Goal: Communication & Community: Participate in discussion

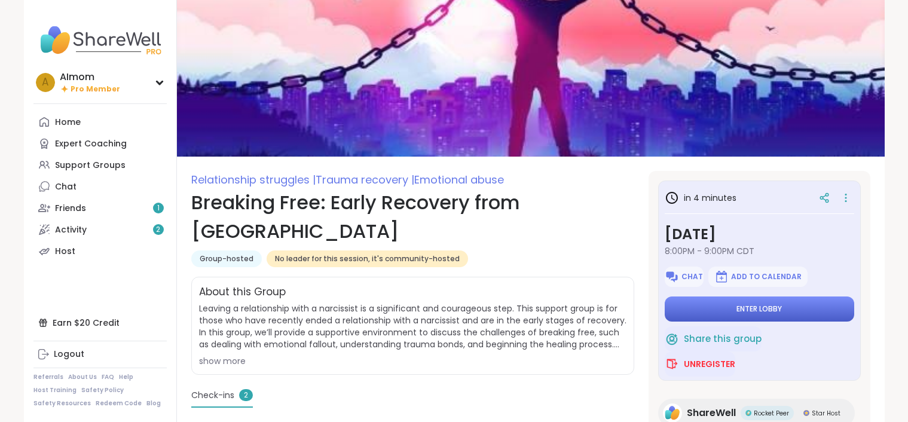
click at [752, 316] on button "Enter lobby" at bounding box center [760, 309] width 190 height 25
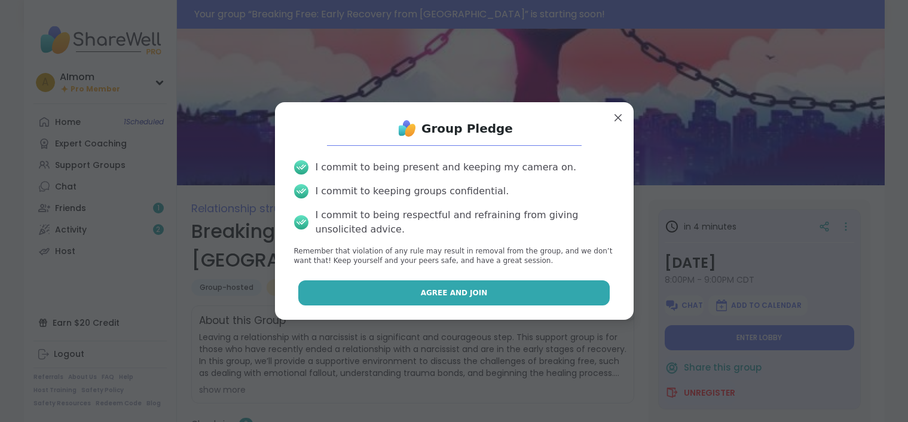
click at [462, 291] on span "Agree and Join" at bounding box center [454, 293] width 67 height 11
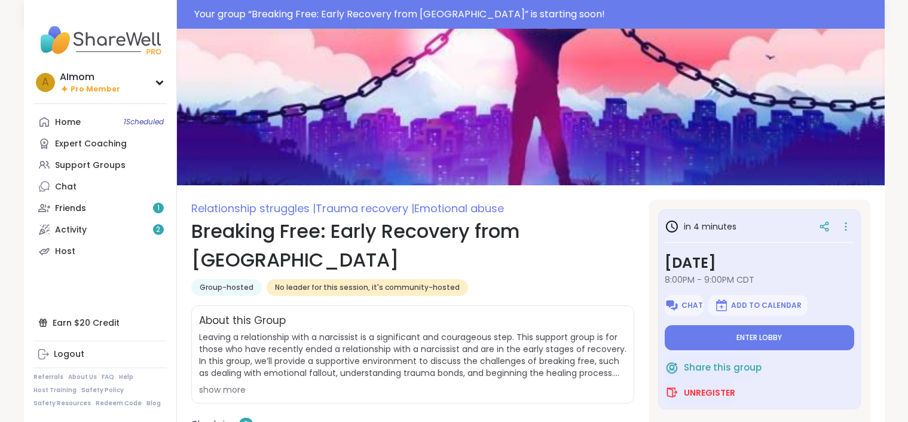
type textarea "*"
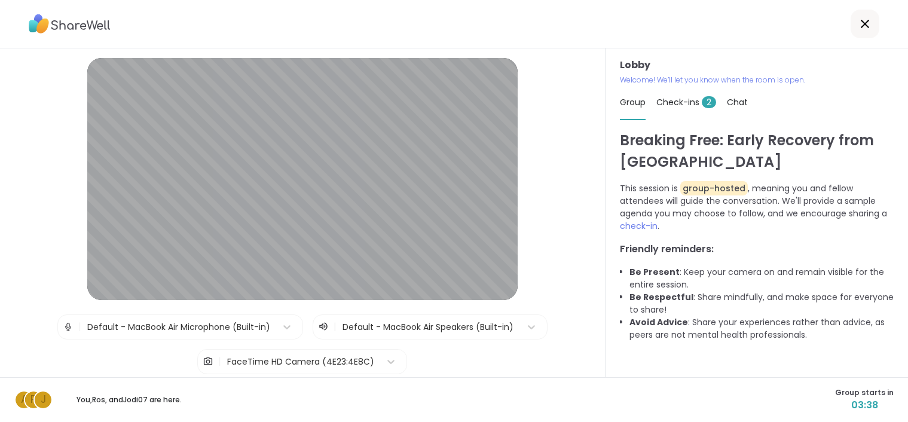
click at [211, 312] on div "Lobby | Default - MacBook Air Microphone (Built-in) | Default - MacBook Air Spe…" at bounding box center [302, 254] width 544 height 392
click at [71, 328] on img at bounding box center [68, 327] width 11 height 24
click at [66, 328] on img at bounding box center [68, 327] width 11 height 24
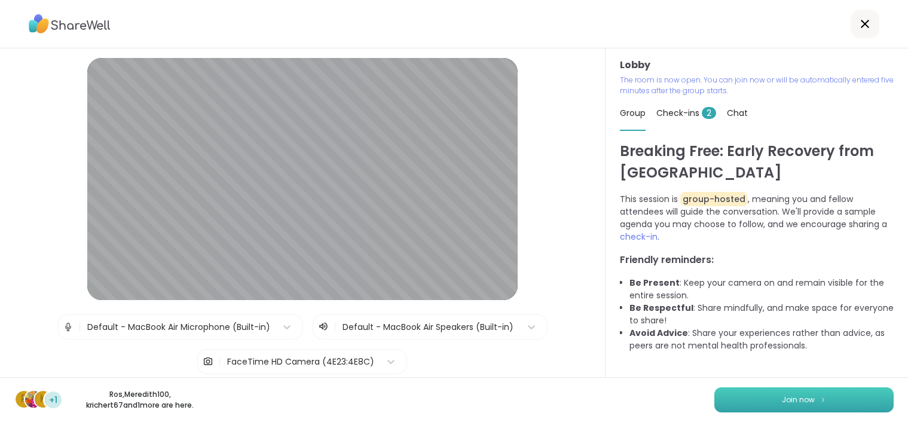
click at [790, 401] on span "Join now" at bounding box center [798, 400] width 33 height 11
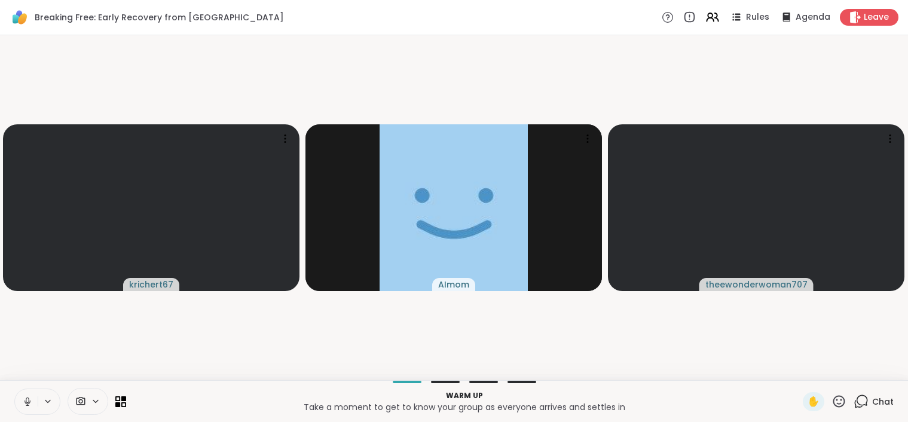
click at [27, 399] on icon at bounding box center [27, 401] width 11 height 11
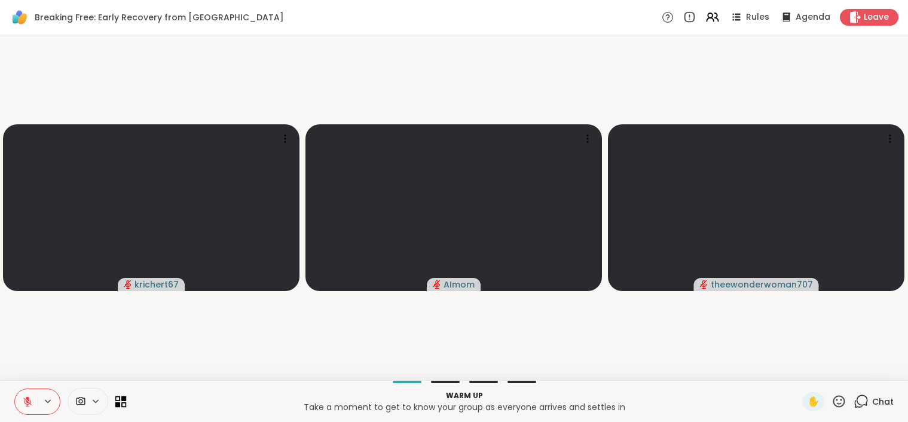
click at [120, 401] on icon at bounding box center [117, 398] width 5 height 5
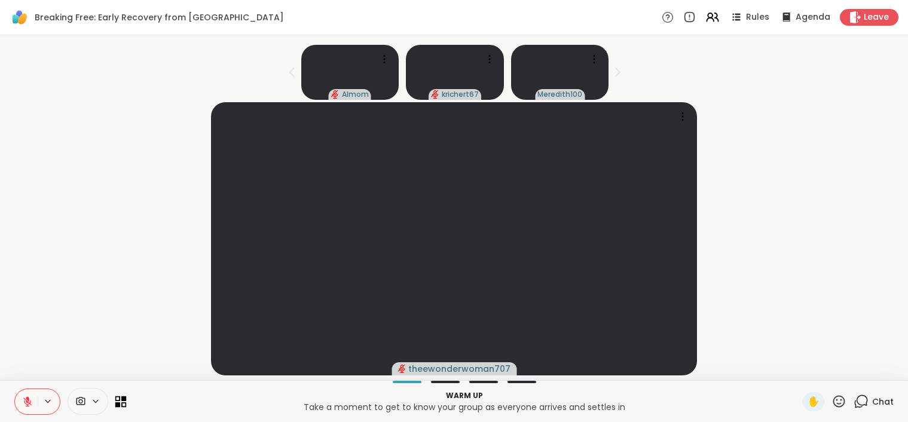
click at [120, 401] on icon at bounding box center [117, 398] width 5 height 5
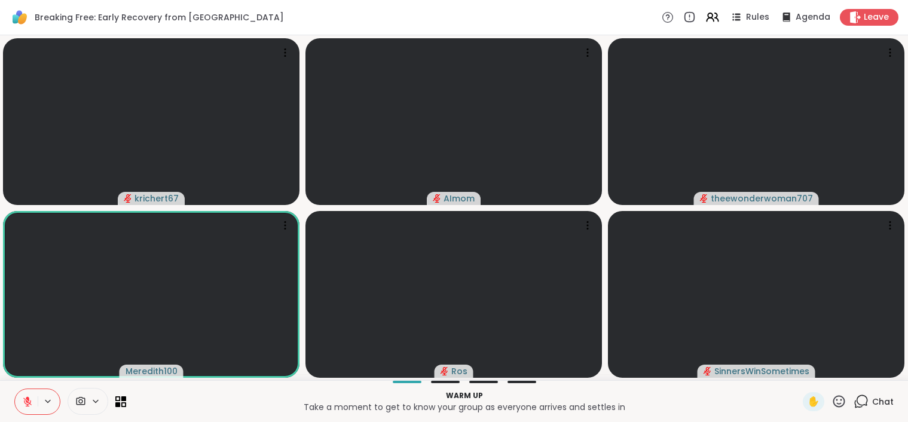
click at [27, 401] on icon at bounding box center [27, 402] width 8 height 8
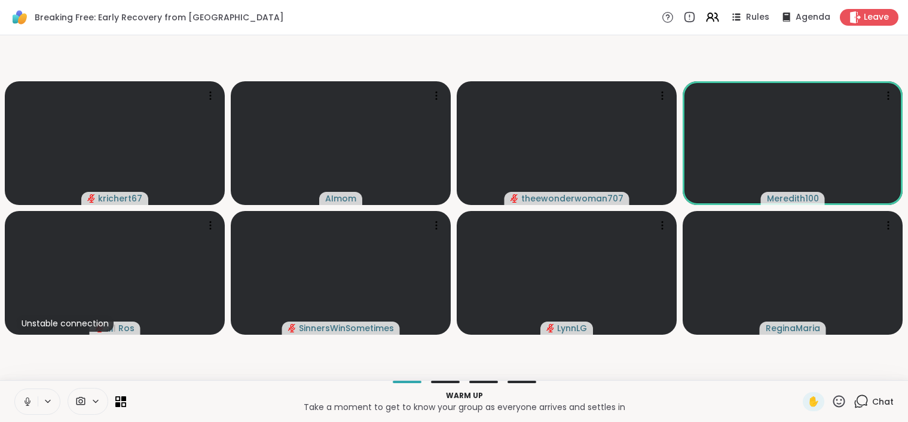
click at [31, 400] on icon at bounding box center [27, 401] width 11 height 11
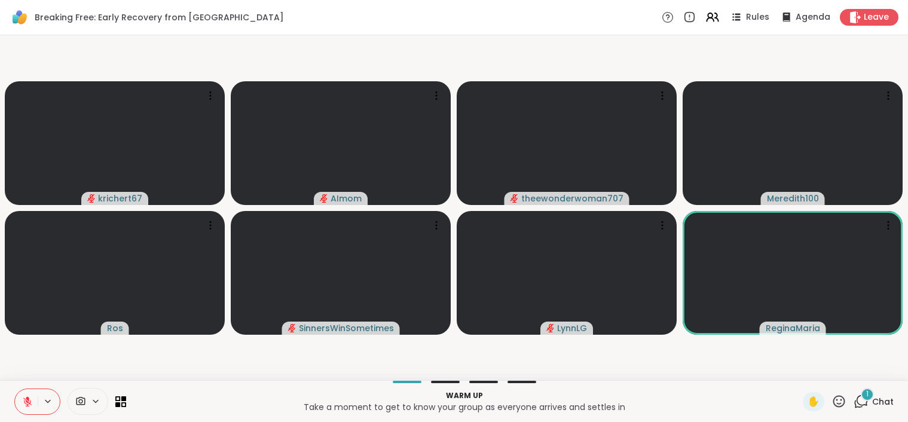
click at [864, 404] on icon at bounding box center [861, 401] width 15 height 15
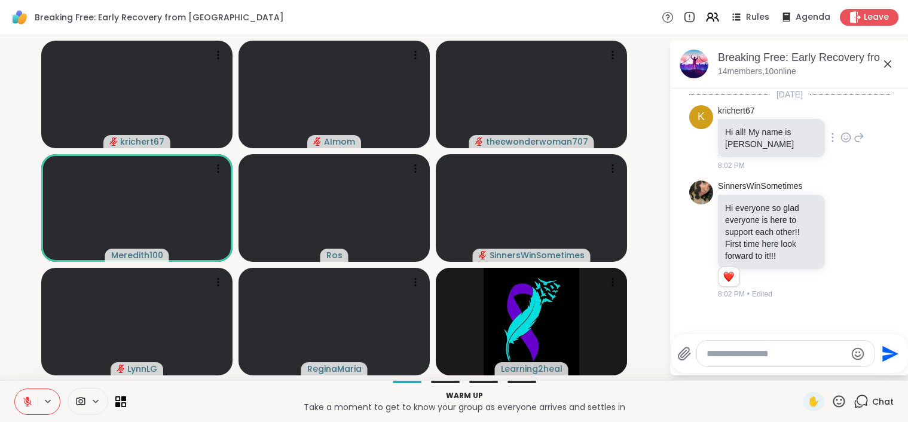
click at [847, 138] on icon at bounding box center [846, 138] width 11 height 12
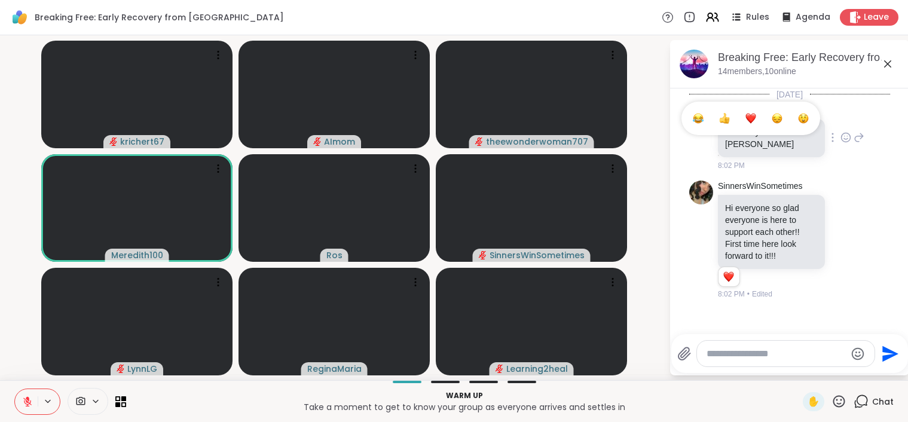
click at [749, 117] on div "Select Reaction: Heart" at bounding box center [751, 118] width 11 height 11
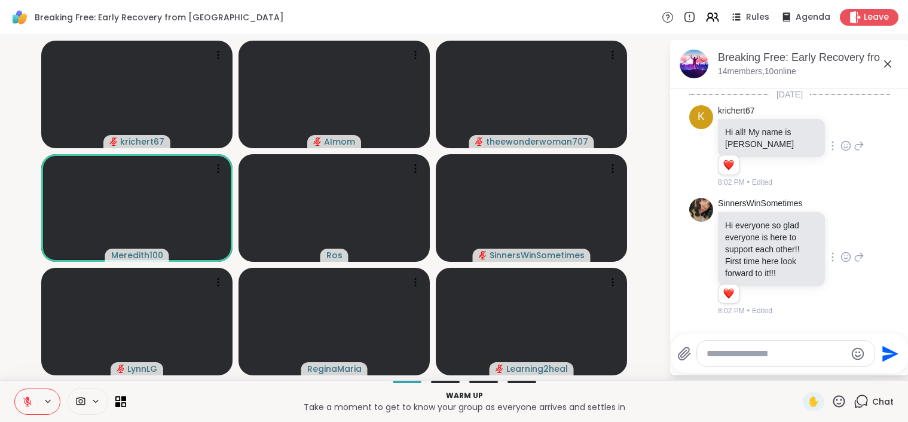
click at [848, 255] on icon at bounding box center [846, 257] width 11 height 12
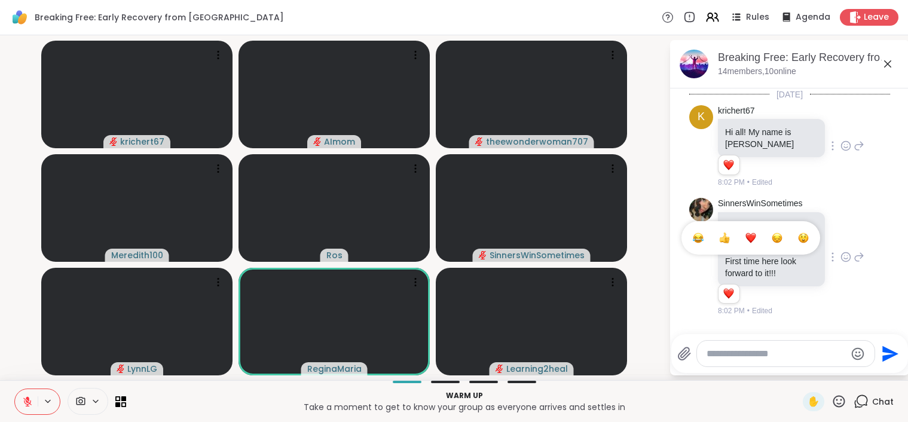
click at [754, 239] on div "Select Reaction: Heart" at bounding box center [751, 238] width 11 height 11
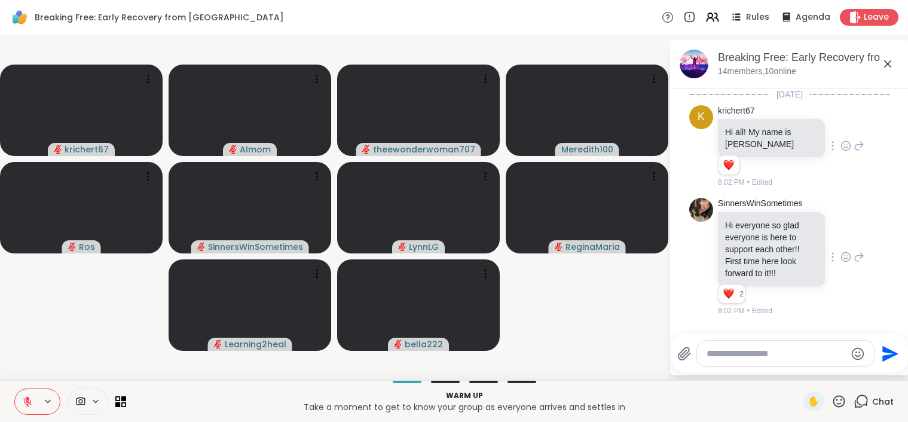
click at [840, 405] on icon at bounding box center [839, 401] width 15 height 15
click at [551, 301] on video-player-container "krichert67 AImom theewonderwoman707 Meredith100 [PERSON_NAME] LynnLG ReginaMari…" at bounding box center [334, 207] width 655 height 335
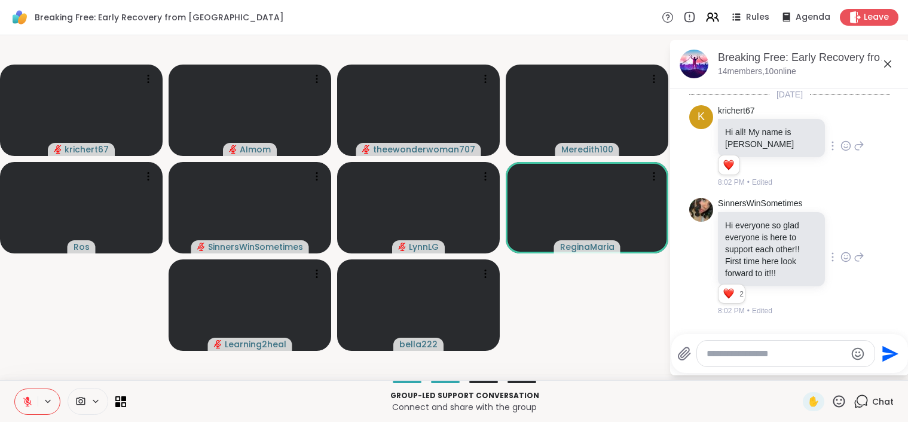
click at [28, 404] on icon at bounding box center [27, 402] width 8 height 8
click at [25, 403] on icon at bounding box center [27, 401] width 11 height 11
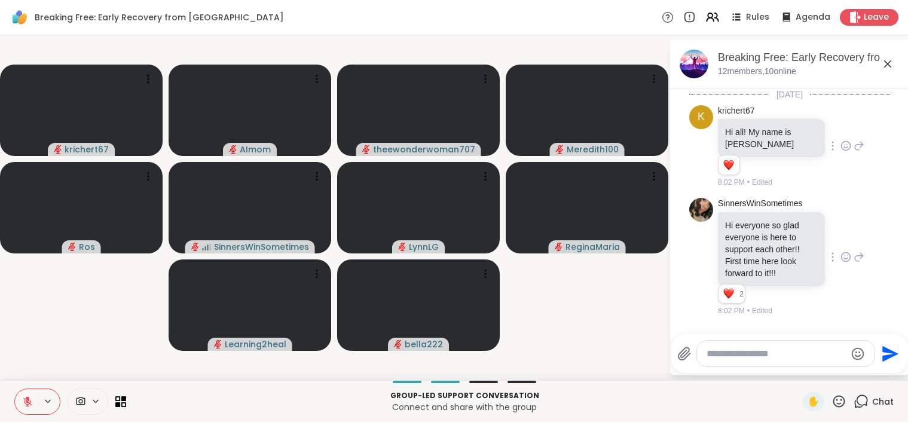
click at [844, 401] on icon at bounding box center [839, 401] width 15 height 15
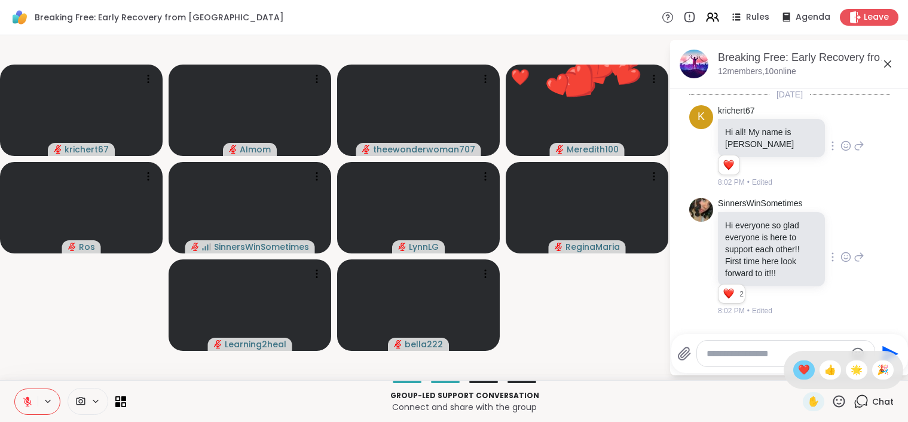
click at [810, 370] on span "❤️" at bounding box center [804, 370] width 12 height 14
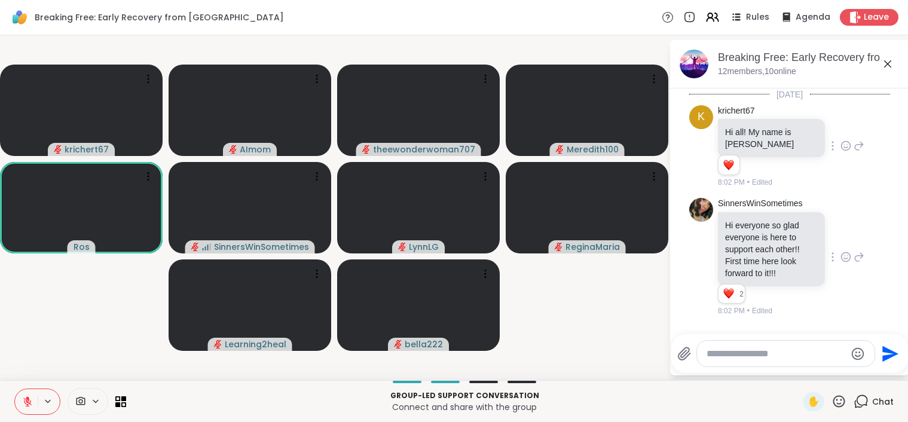
click at [838, 403] on icon at bounding box center [839, 401] width 12 height 12
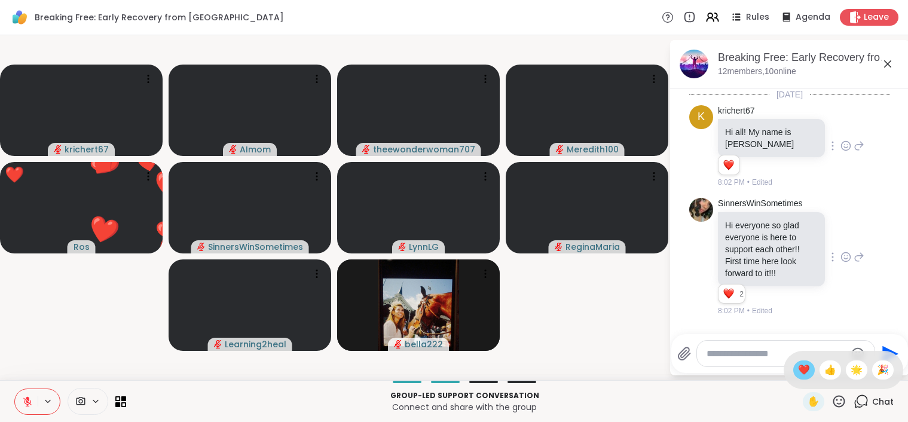
click at [810, 374] on span "❤️" at bounding box center [804, 370] width 12 height 14
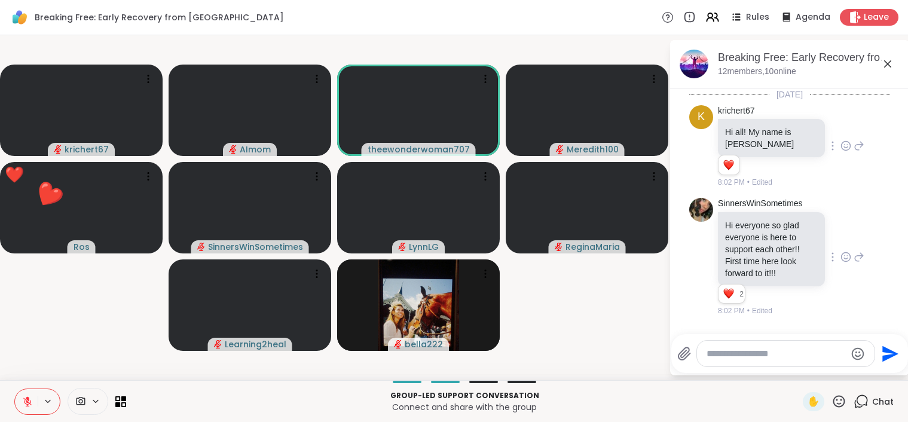
click at [839, 405] on icon at bounding box center [839, 401] width 15 height 15
click at [835, 371] on span "👍" at bounding box center [831, 370] width 12 height 14
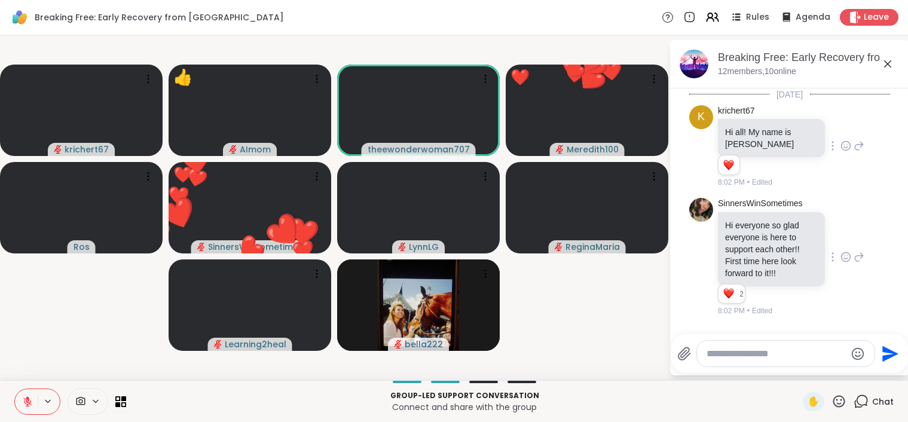
click at [841, 404] on icon at bounding box center [839, 401] width 12 height 12
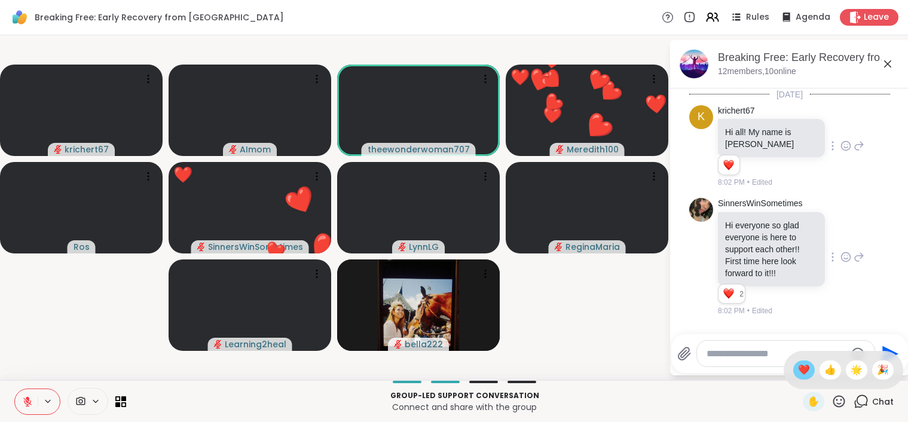
click at [810, 375] on span "❤️" at bounding box center [804, 370] width 12 height 14
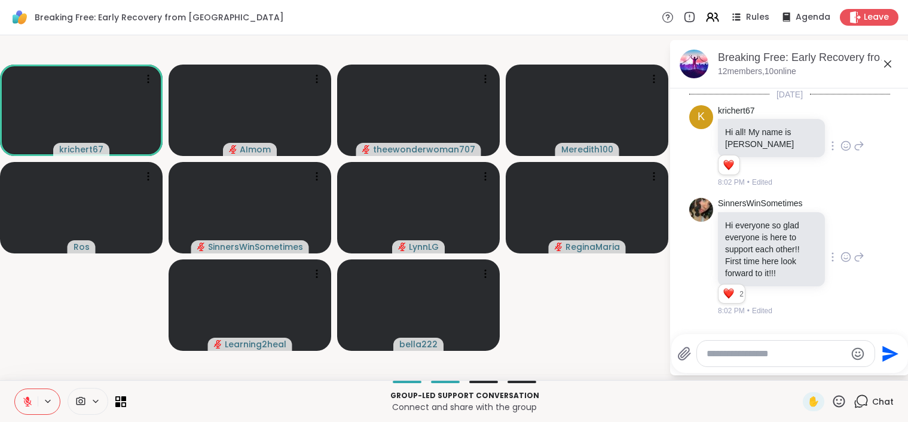
click at [841, 399] on icon at bounding box center [839, 401] width 12 height 12
click at [810, 367] on span "❤️" at bounding box center [804, 370] width 12 height 14
click at [841, 401] on icon at bounding box center [839, 401] width 15 height 15
click at [810, 372] on span "❤️" at bounding box center [804, 370] width 12 height 14
click at [29, 405] on icon at bounding box center [27, 401] width 11 height 11
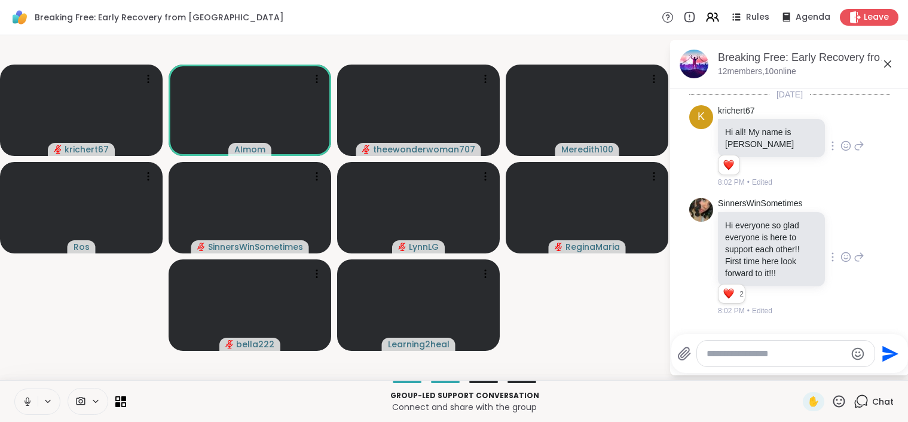
click at [23, 405] on icon at bounding box center [27, 401] width 11 height 11
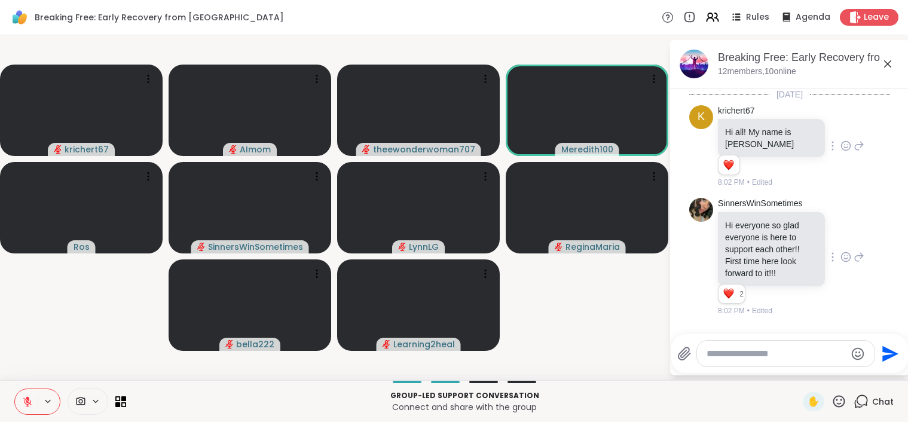
click at [28, 400] on icon at bounding box center [27, 401] width 11 height 11
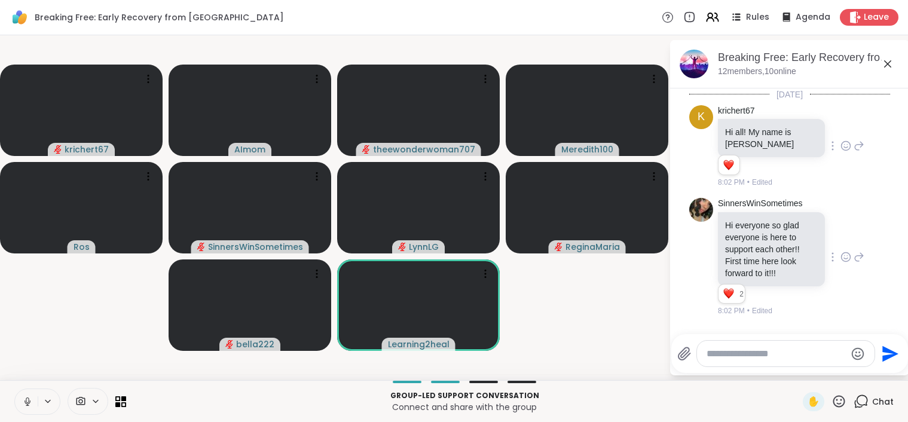
click at [25, 401] on icon at bounding box center [28, 402] width 6 height 4
click at [838, 401] on icon at bounding box center [839, 401] width 15 height 15
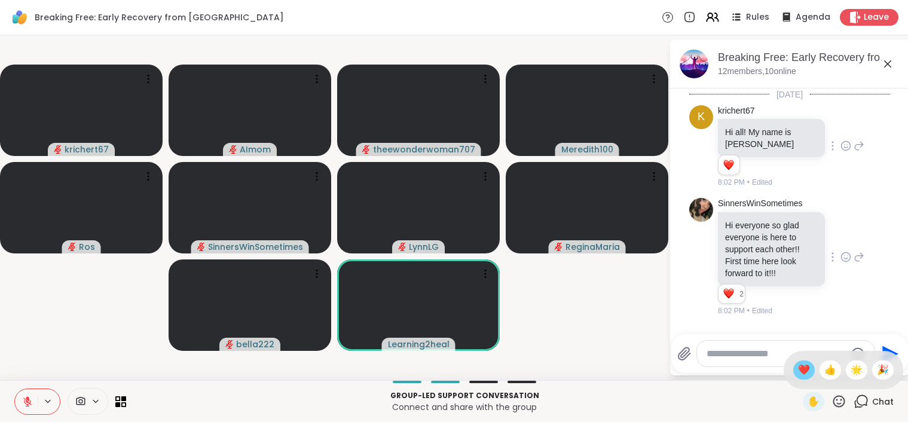
click at [810, 370] on span "❤️" at bounding box center [804, 370] width 12 height 14
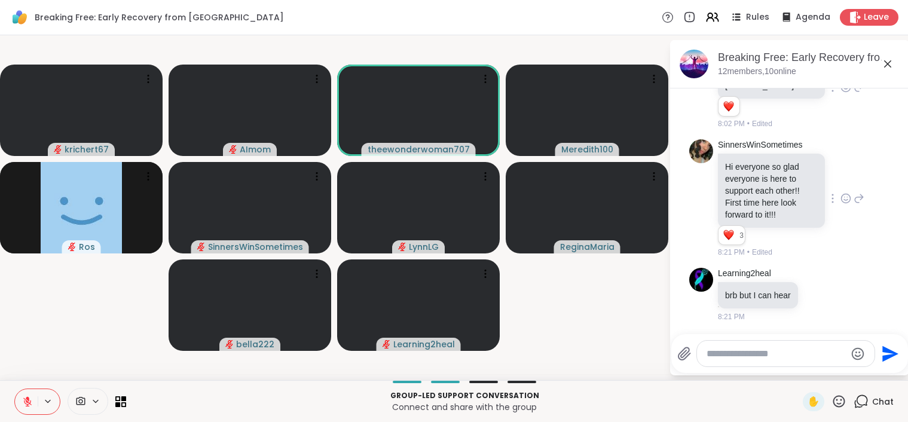
scroll to position [75, 0]
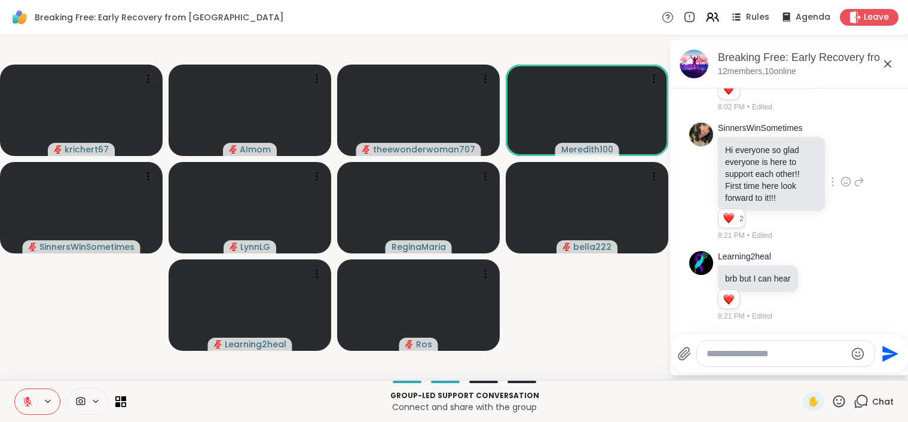
click at [840, 403] on icon at bounding box center [839, 401] width 12 height 12
click at [810, 369] on span "❤️" at bounding box center [804, 370] width 12 height 14
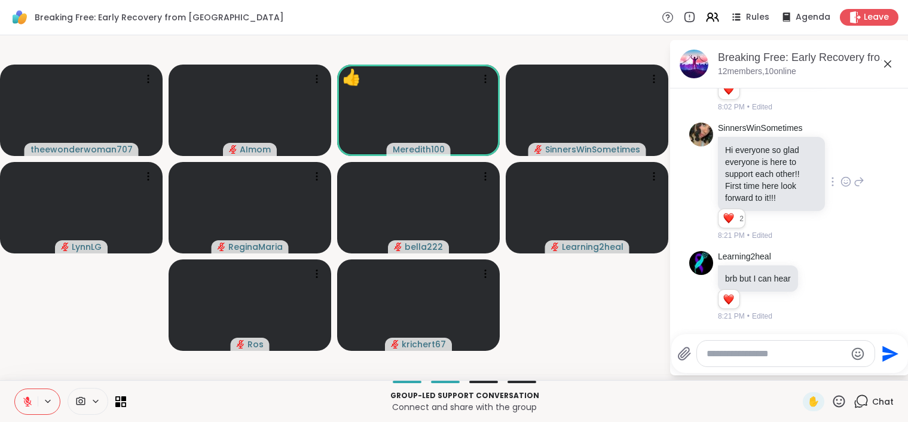
click at [841, 407] on icon at bounding box center [839, 401] width 12 height 12
click at [836, 368] on span "👍" at bounding box center [831, 370] width 12 height 14
click at [842, 405] on icon at bounding box center [839, 401] width 15 height 15
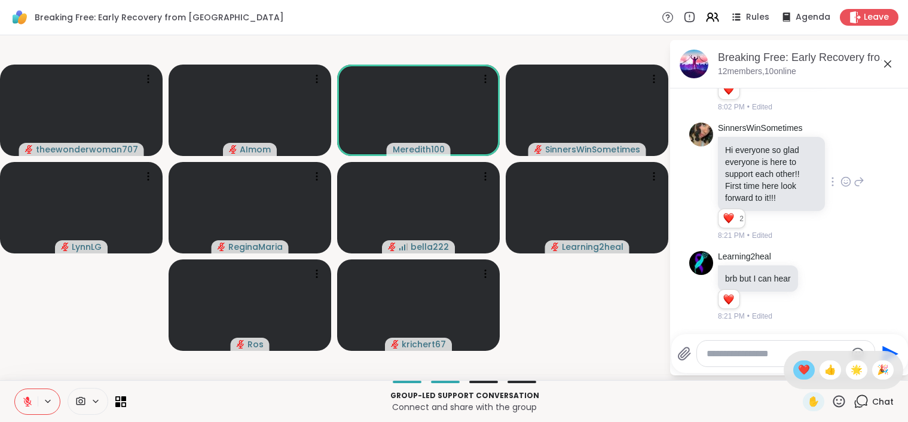
click at [810, 371] on span "❤️" at bounding box center [804, 370] width 12 height 14
click at [841, 405] on icon at bounding box center [839, 401] width 15 height 15
click at [810, 365] on span "❤️" at bounding box center [804, 370] width 12 height 14
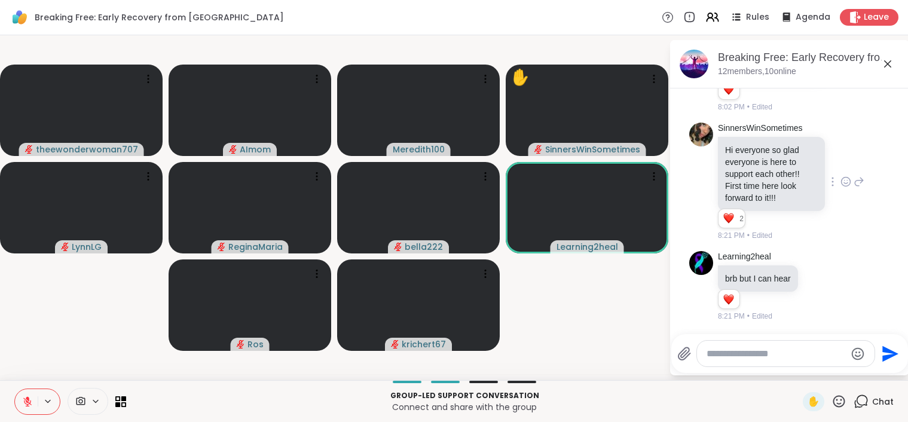
click at [25, 404] on icon at bounding box center [27, 401] width 11 height 11
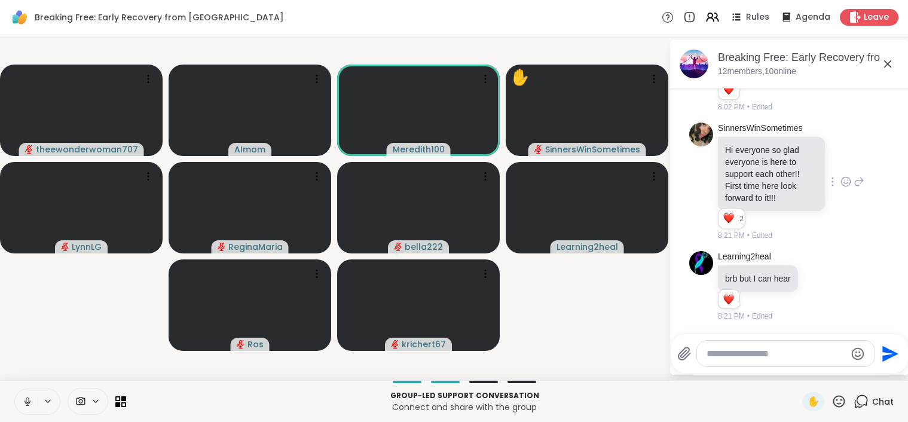
click at [24, 400] on icon at bounding box center [27, 401] width 11 height 11
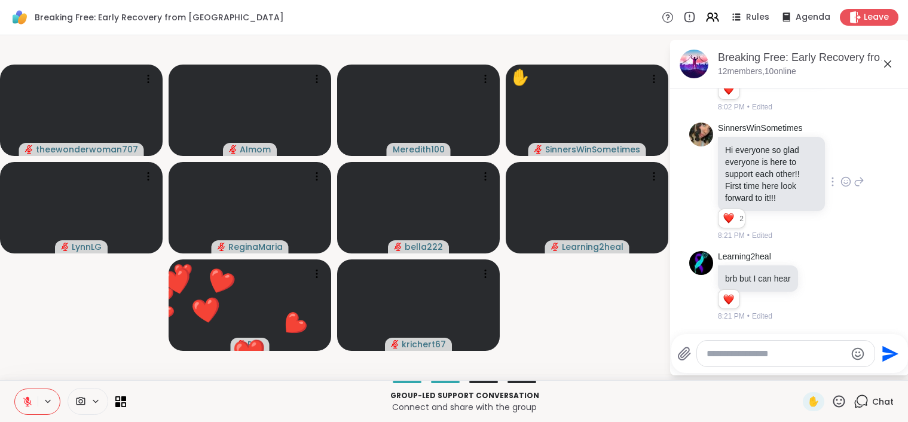
click at [841, 404] on icon at bounding box center [839, 401] width 12 height 12
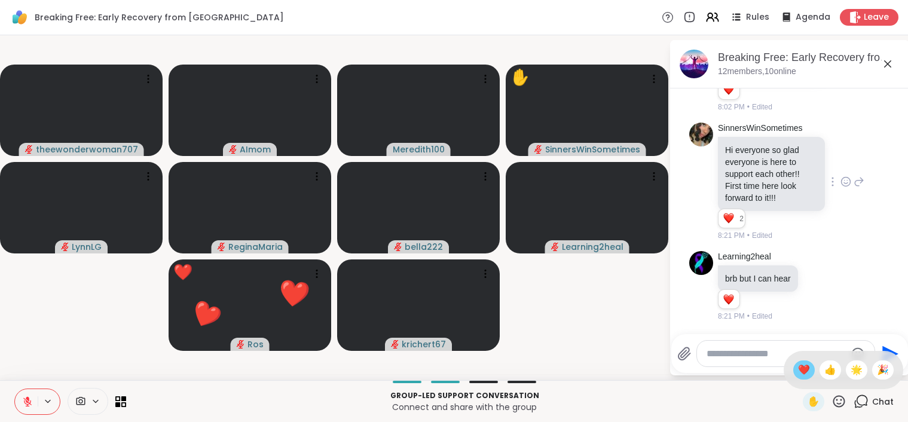
click at [810, 370] on span "❤️" at bounding box center [804, 370] width 12 height 14
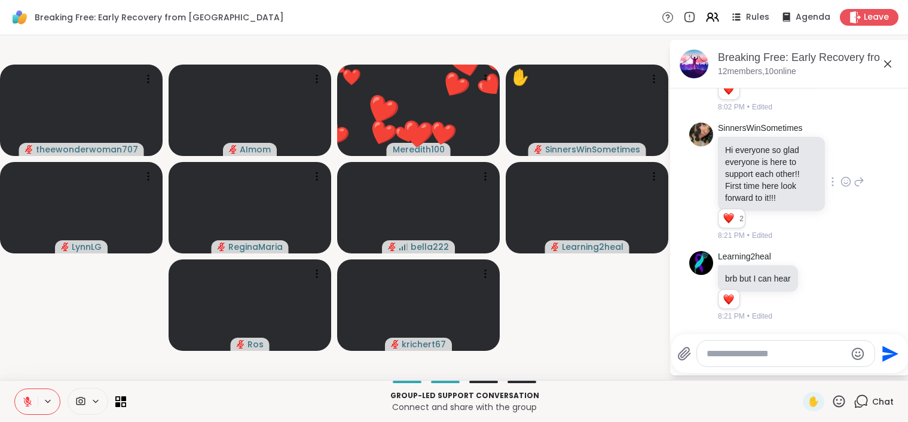
click at [837, 406] on icon at bounding box center [839, 401] width 12 height 12
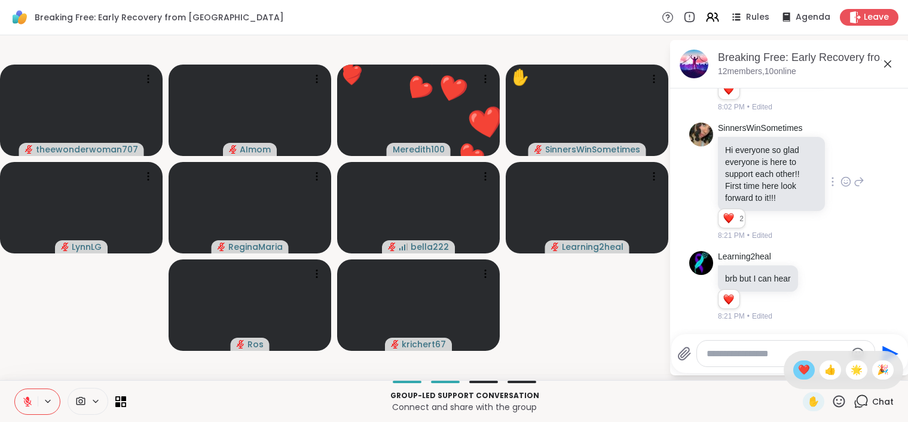
click at [807, 372] on div "❤️" at bounding box center [804, 370] width 22 height 19
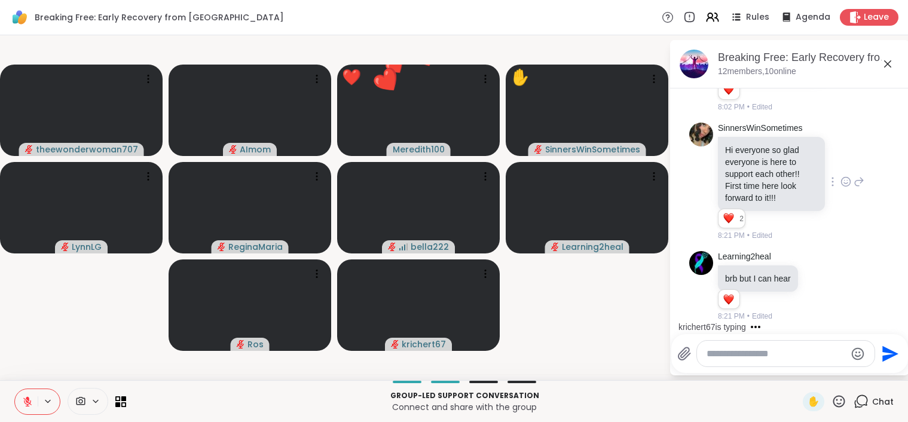
click at [752, 361] on div at bounding box center [786, 354] width 178 height 26
click at [747, 356] on textarea "Type your message" at bounding box center [776, 354] width 139 height 12
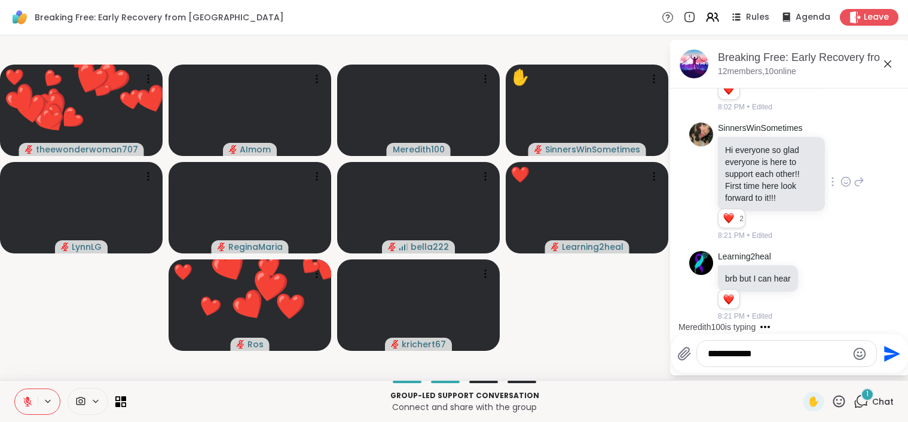
scroll to position [223, 0]
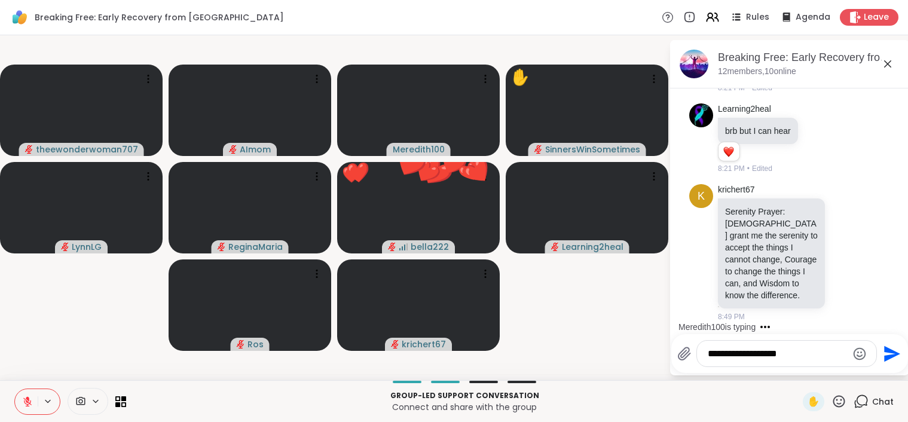
type textarea "**********"
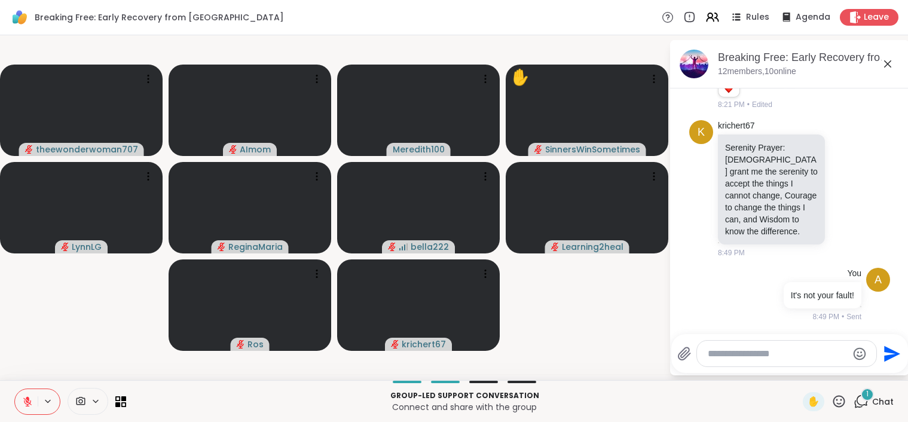
scroll to position [374, 0]
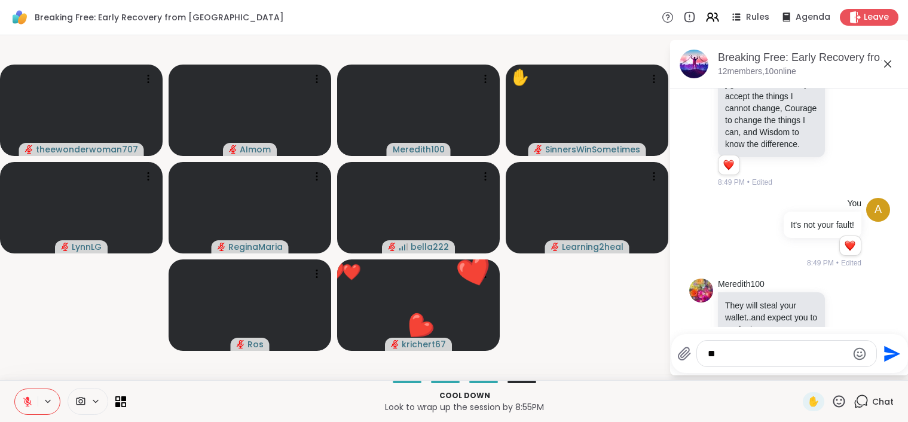
type textarea "*"
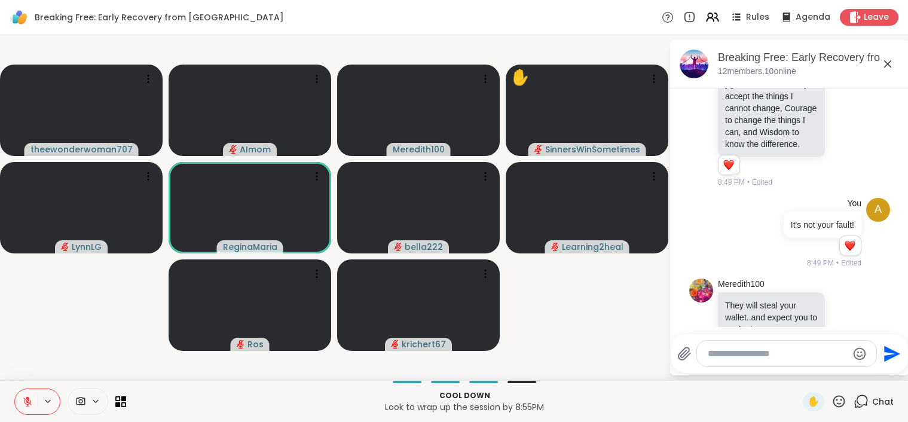
click at [25, 399] on icon at bounding box center [27, 401] width 11 height 11
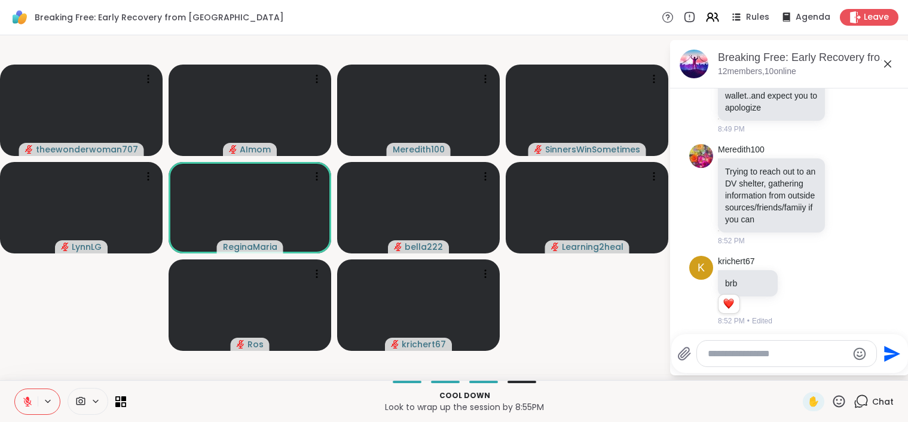
scroll to position [613, 0]
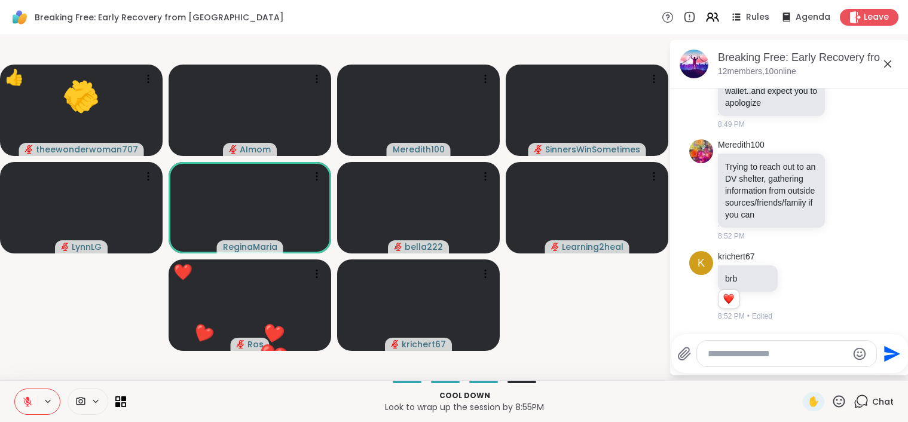
click at [840, 401] on icon at bounding box center [839, 401] width 15 height 15
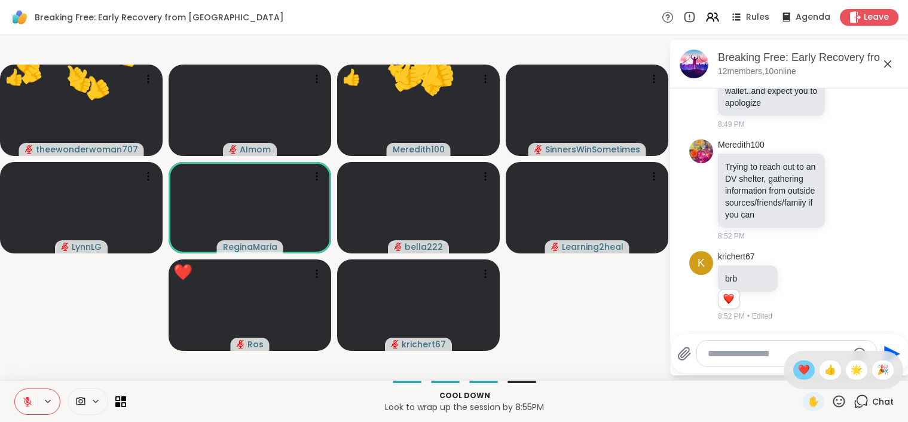
click at [815, 372] on div "❤️" at bounding box center [804, 370] width 22 height 19
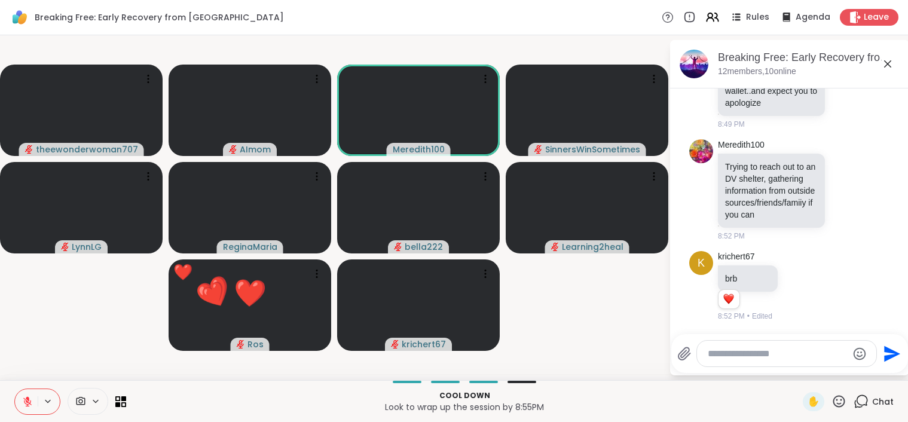
click at [842, 406] on icon at bounding box center [839, 401] width 12 height 12
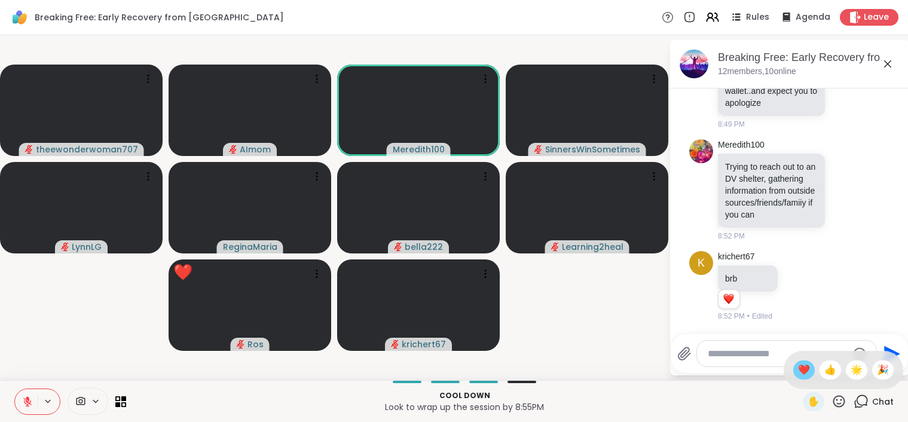
click at [808, 367] on span "❤️" at bounding box center [804, 370] width 12 height 14
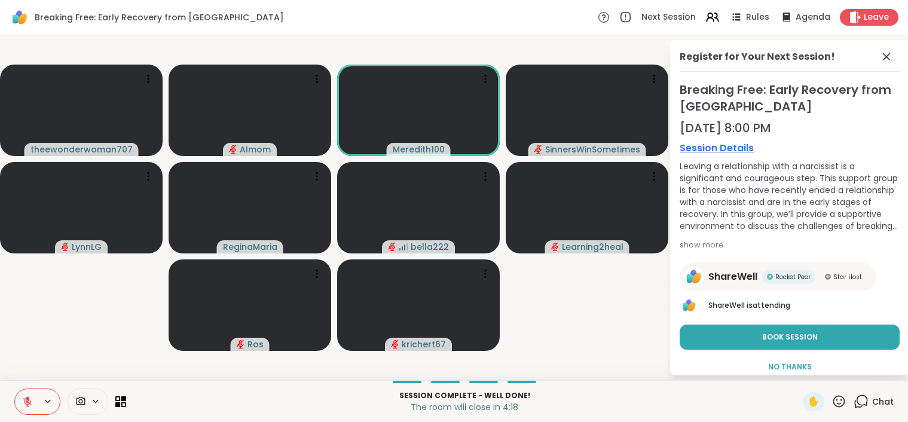
click at [839, 399] on icon at bounding box center [839, 401] width 15 height 15
click at [810, 375] on span "❤️" at bounding box center [804, 370] width 12 height 14
click at [839, 400] on icon at bounding box center [839, 401] width 15 height 15
click at [810, 370] on span "❤️" at bounding box center [804, 370] width 12 height 14
click at [890, 54] on icon at bounding box center [887, 57] width 14 height 14
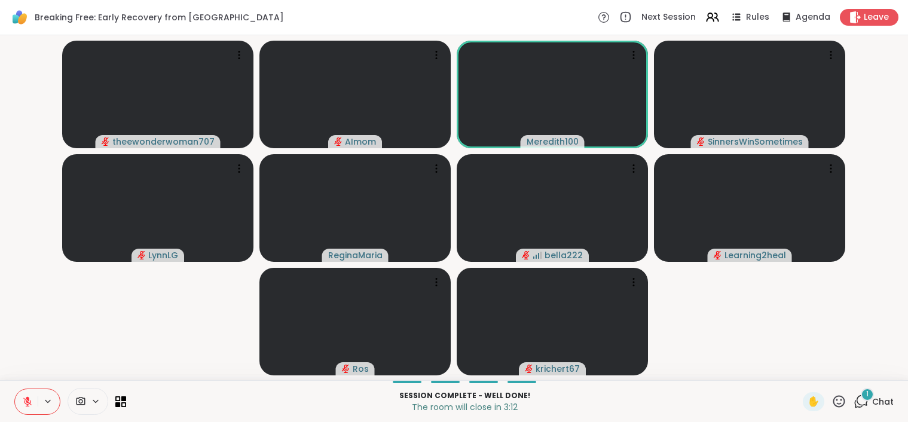
click at [860, 404] on icon at bounding box center [862, 400] width 11 height 11
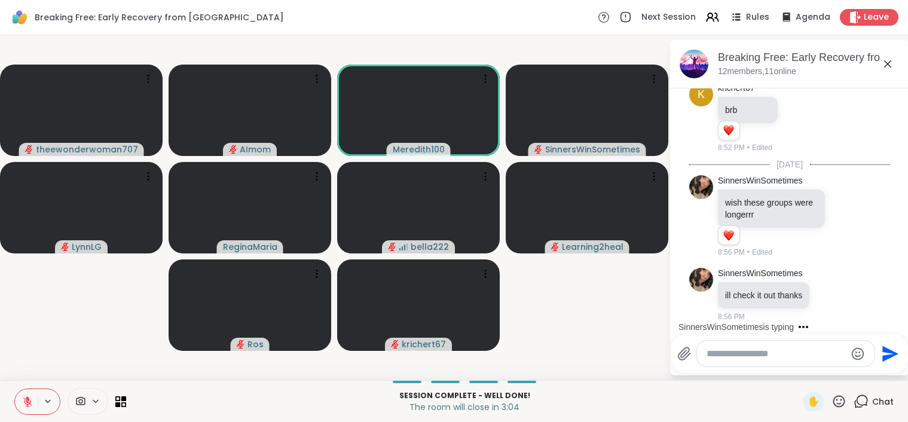
scroll to position [781, 0]
click at [856, 350] on icon "Emoji picker" at bounding box center [858, 354] width 14 height 14
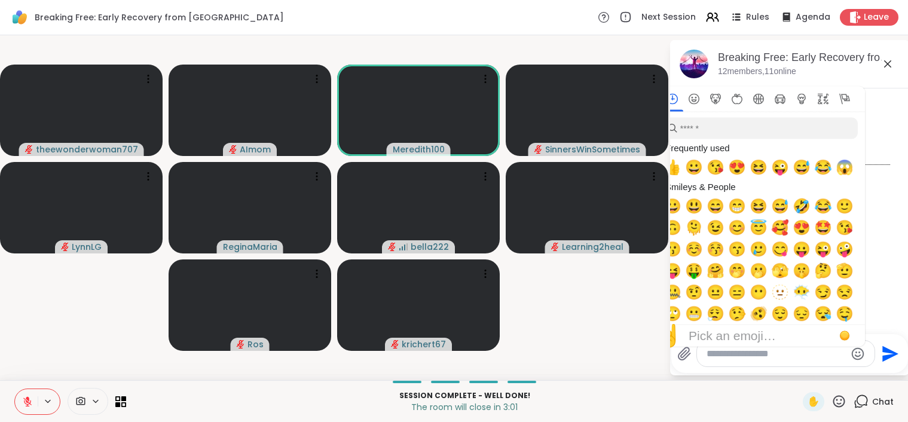
click at [615, 327] on video-player-container "theewonderwoman707 AImom Meredith100 SinnersWinSometimes LynnLG ReginaMaria bel…" at bounding box center [334, 207] width 655 height 335
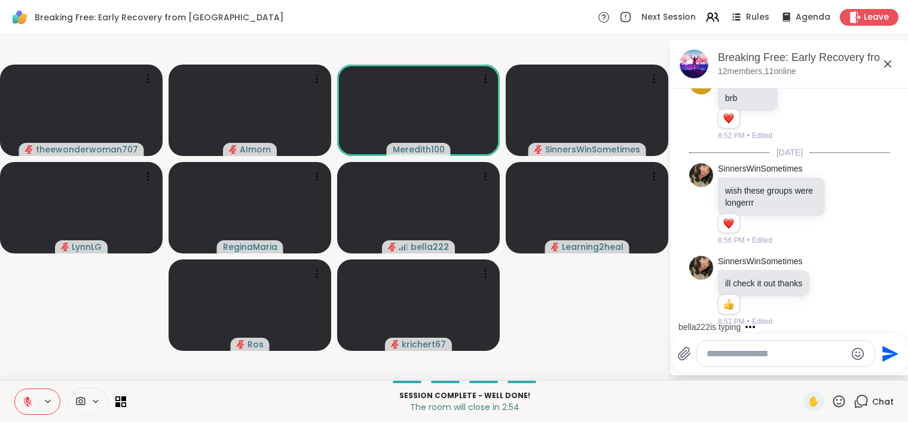
scroll to position [799, 0]
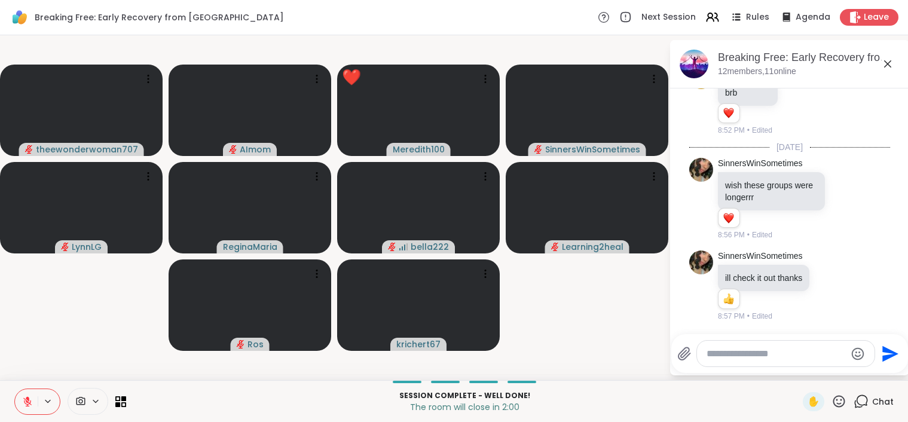
click at [841, 403] on icon at bounding box center [839, 401] width 12 height 12
click at [808, 370] on span "❤️" at bounding box center [804, 370] width 12 height 14
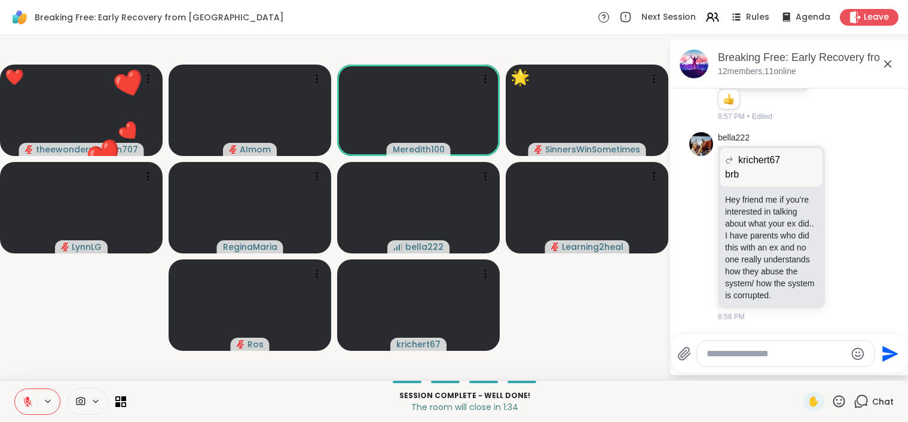
click at [838, 399] on icon at bounding box center [839, 401] width 12 height 12
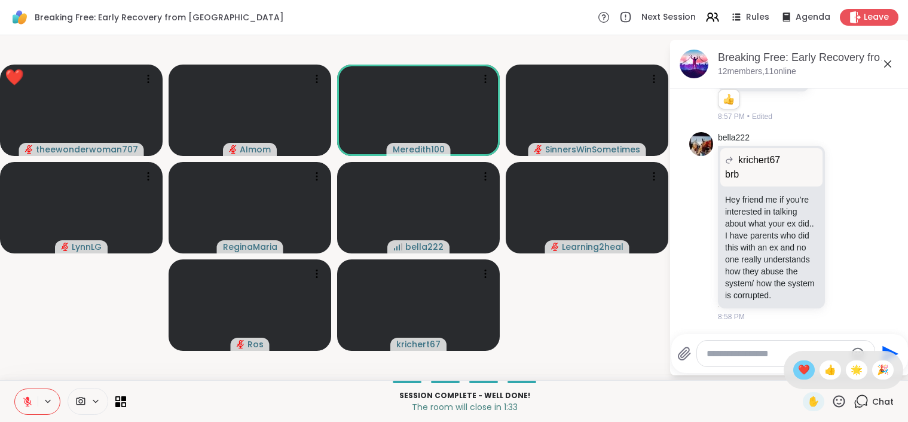
click at [810, 367] on span "❤️" at bounding box center [804, 370] width 12 height 14
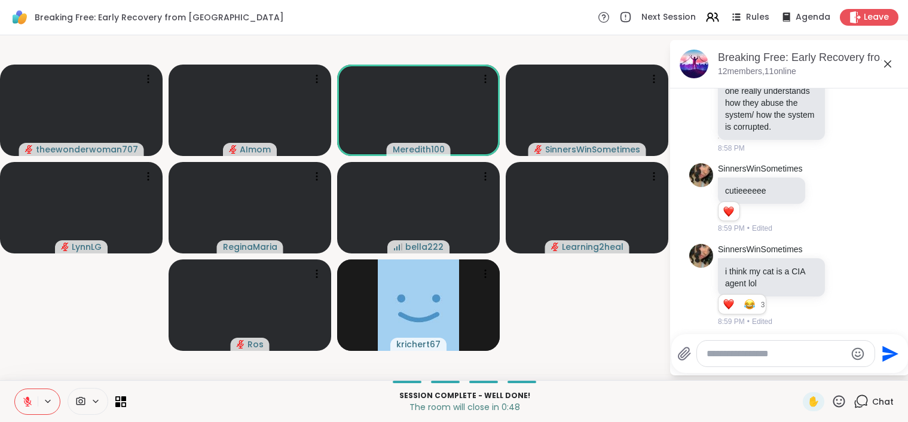
scroll to position [1172, 0]
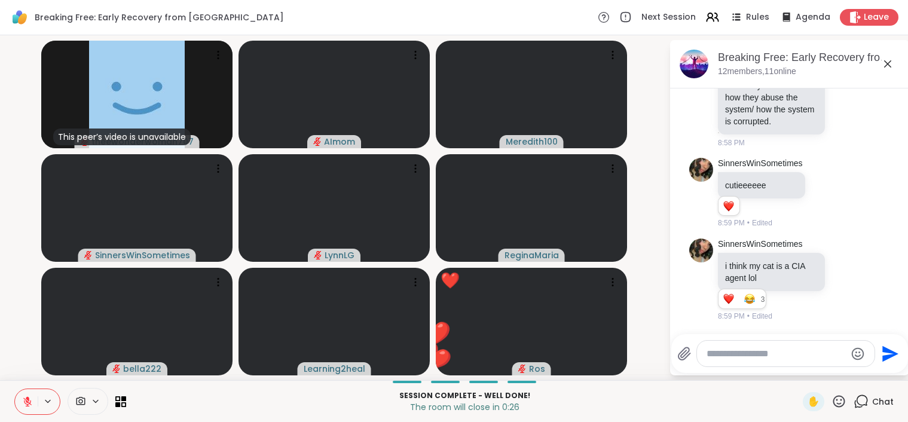
click at [841, 404] on icon at bounding box center [839, 401] width 15 height 15
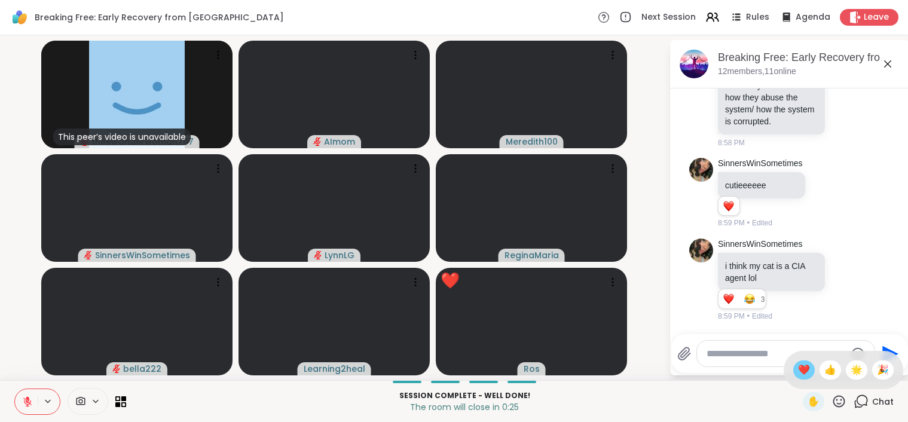
click at [807, 368] on span "❤️" at bounding box center [804, 370] width 12 height 14
